Goal: Understand process/instructions

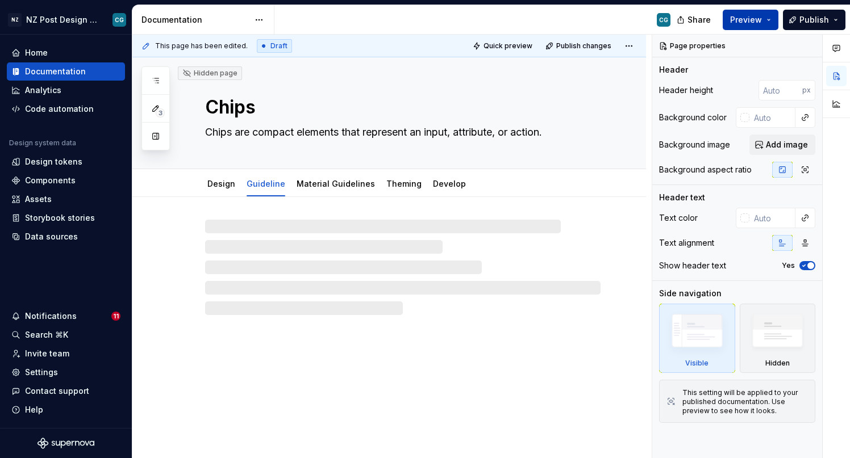
click at [750, 19] on span "Preview" at bounding box center [746, 19] width 32 height 11
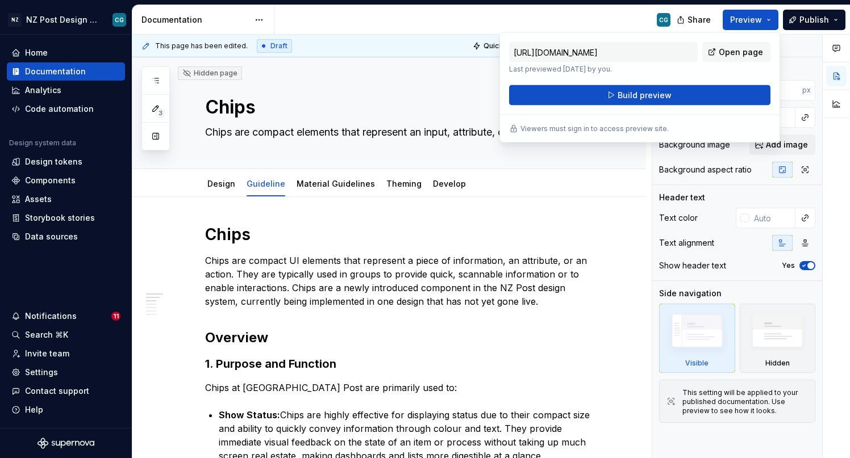
click at [698, 76] on div "[URL][DOMAIN_NAME] Last previewed [DATE] by you. Open page Build preview" at bounding box center [639, 74] width 261 height 64
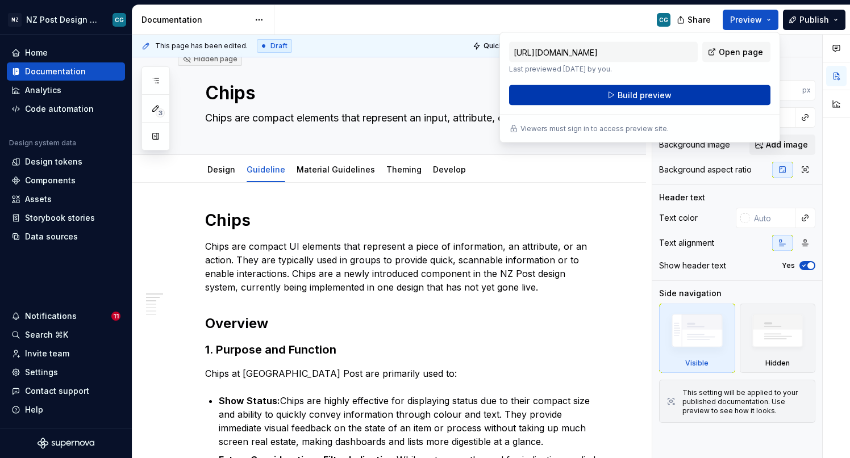
click at [632, 93] on span "Build preview" at bounding box center [644, 95] width 54 height 11
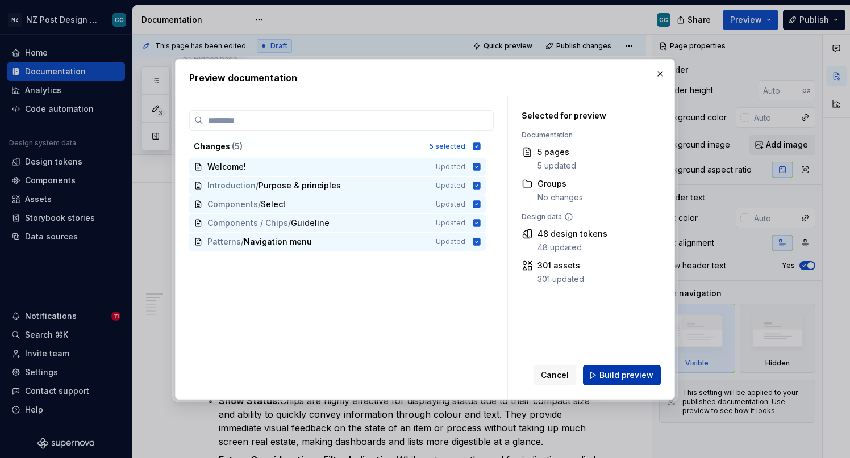
click at [613, 376] on span "Build preview" at bounding box center [626, 375] width 54 height 11
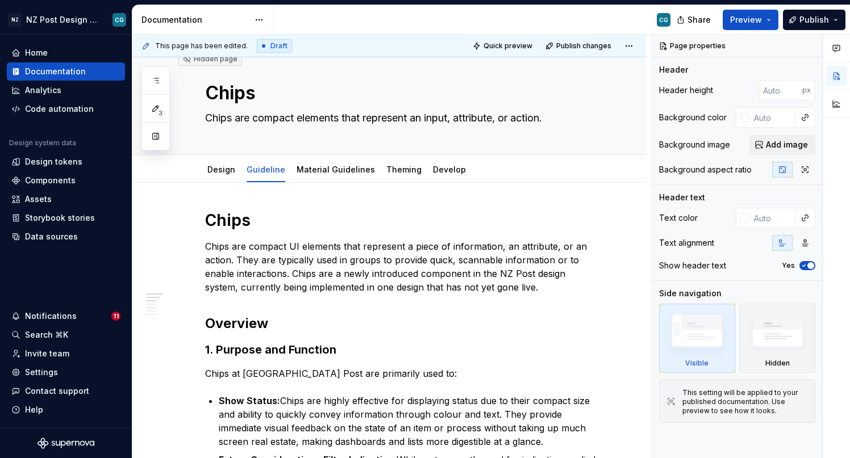
type textarea "*"
